Goal: Entertainment & Leisure: Consume media (video, audio)

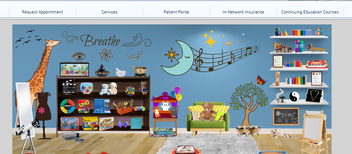
click at [102, 44] on icon "main content" at bounding box center [100, 39] width 38 height 15
click at [28, 42] on icon "main content" at bounding box center [27, 40] width 24 height 20
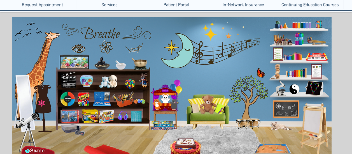
scroll to position [59, 0]
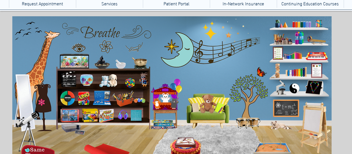
click at [186, 58] on icon "main content" at bounding box center [175, 49] width 34 height 34
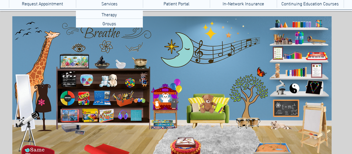
click at [100, 59] on icon "main content" at bounding box center [99, 61] width 13 height 13
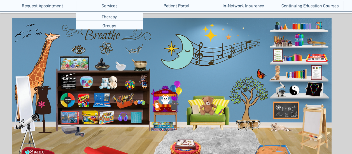
scroll to position [52, 0]
